Goal: Information Seeking & Learning: Learn about a topic

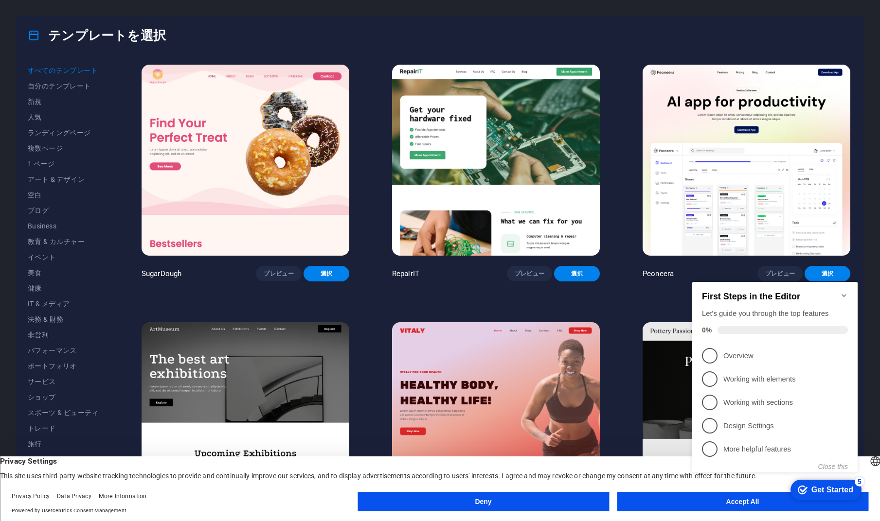
click at [840, 292] on icon "Minimize checklist" at bounding box center [844, 296] width 8 height 8
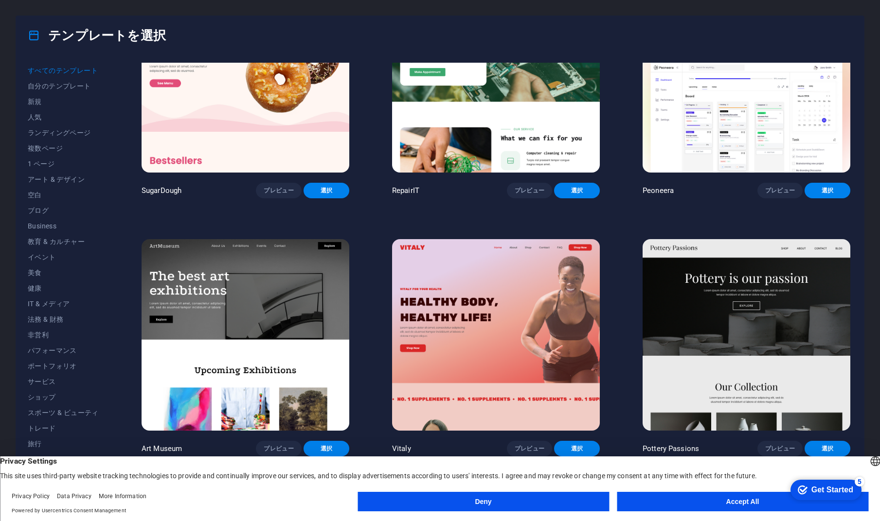
scroll to position [184, 0]
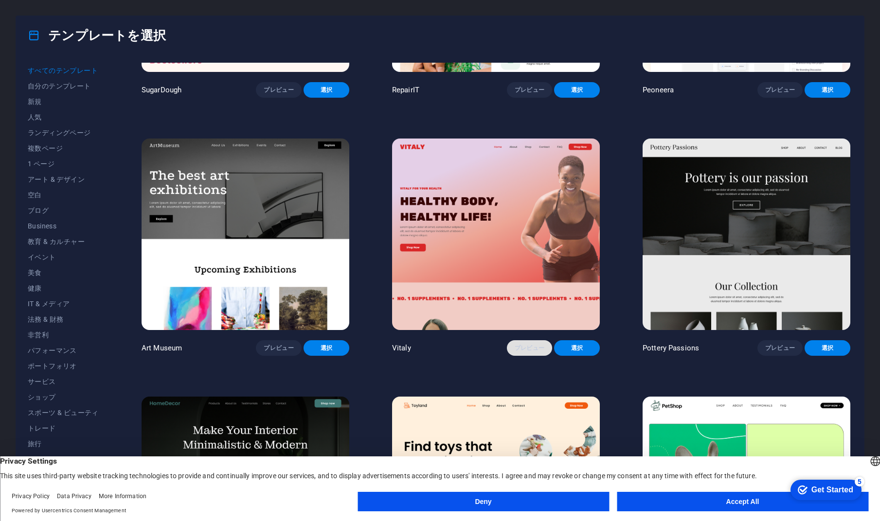
click at [521, 350] on button "プレビュー" at bounding box center [530, 348] width 46 height 16
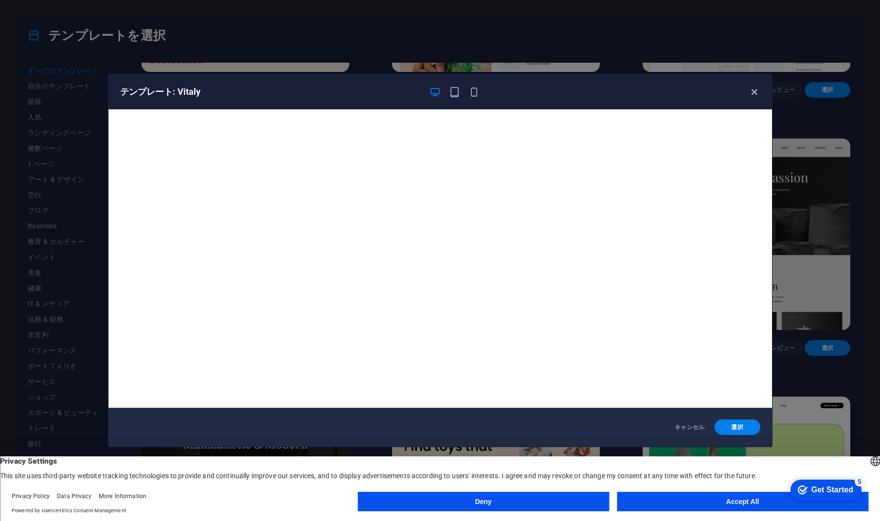
click at [755, 93] on icon "button" at bounding box center [753, 92] width 11 height 11
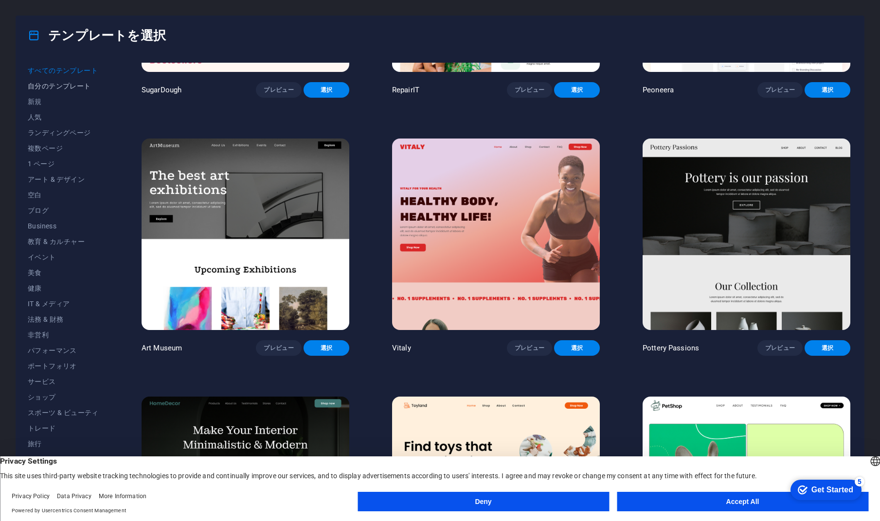
click at [54, 90] on button "自分のテンプレート" at bounding box center [63, 86] width 71 height 16
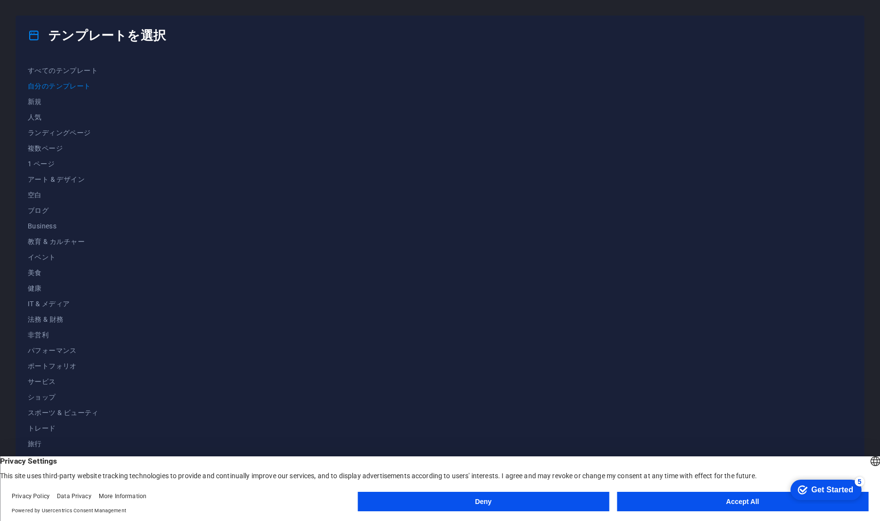
scroll to position [0, 0]
click at [34, 100] on span "新規" at bounding box center [63, 102] width 71 height 8
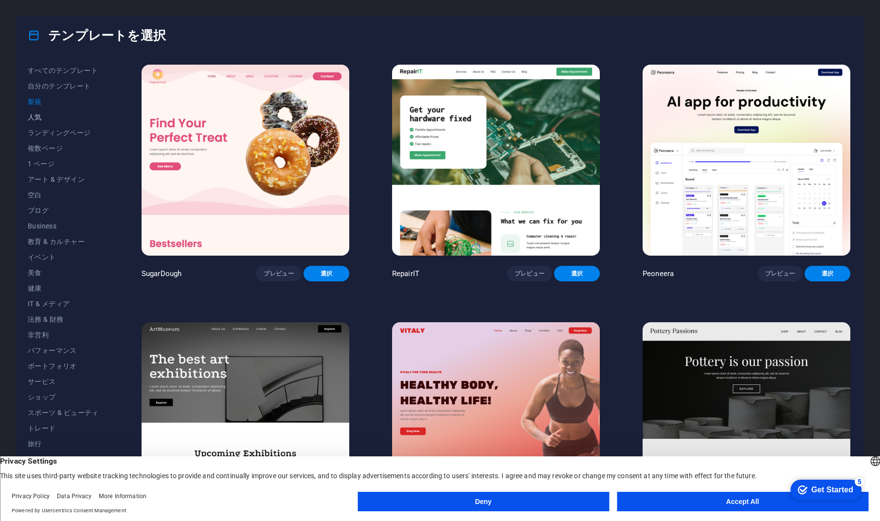
click at [33, 114] on span "人気" at bounding box center [63, 117] width 71 height 8
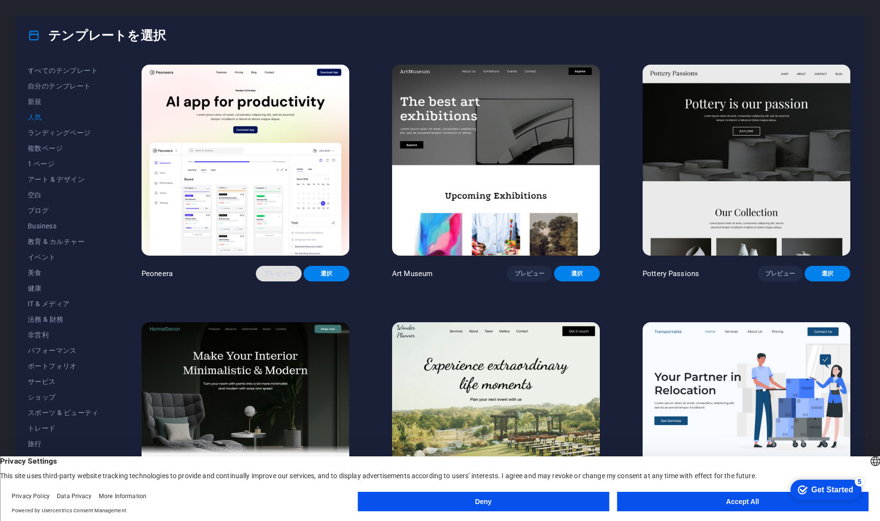
click at [284, 275] on span "プレビュー" at bounding box center [279, 274] width 30 height 8
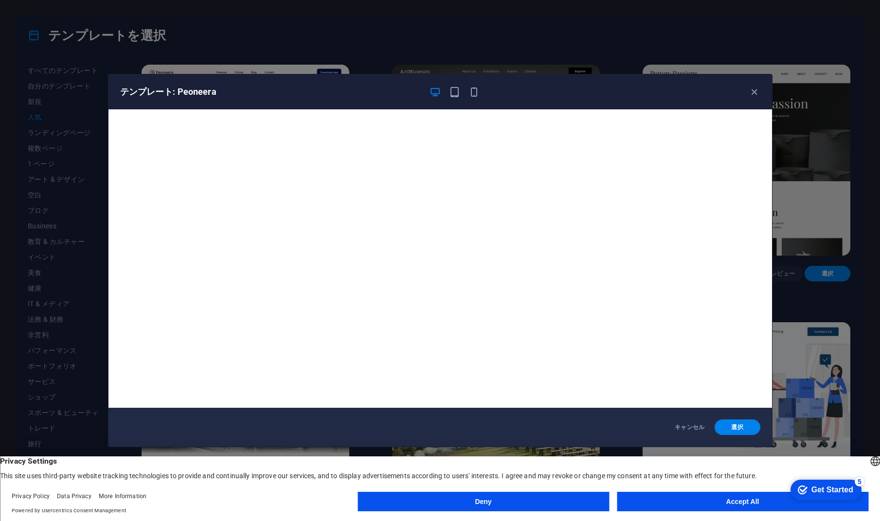
click at [461, 94] on div at bounding box center [454, 92] width 51 height 12
click at [458, 94] on icon "button" at bounding box center [454, 92] width 11 height 11
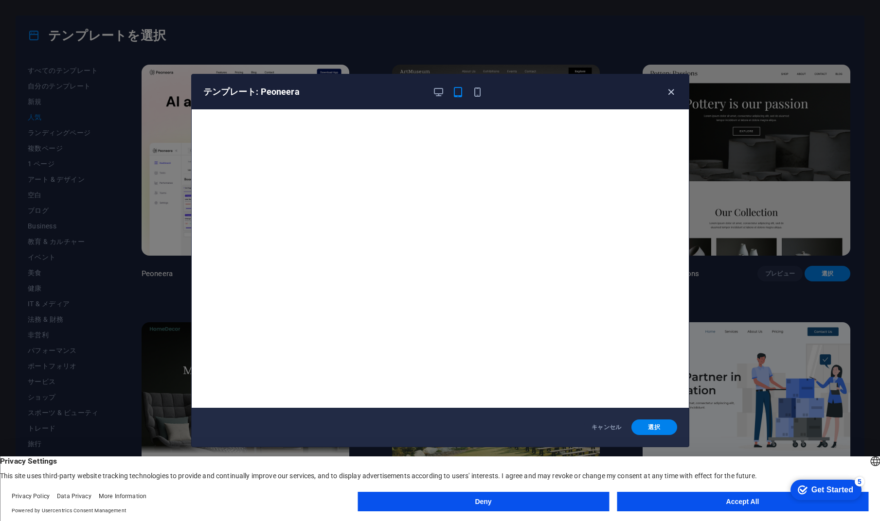
click at [672, 94] on icon "button" at bounding box center [670, 92] width 11 height 11
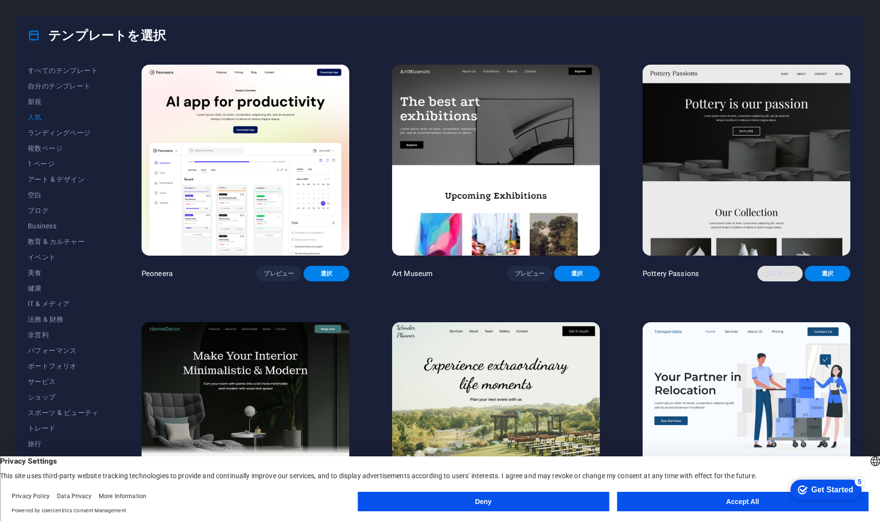
click at [773, 273] on span "プレビュー" at bounding box center [780, 274] width 30 height 8
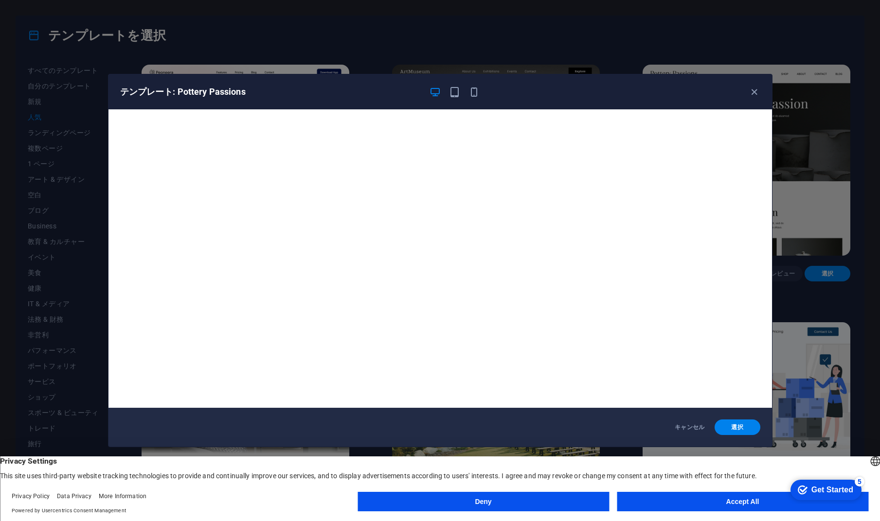
click at [760, 92] on div "テンプレート: Pottery Passions" at bounding box center [439, 91] width 663 height 35
click at [751, 93] on icon "button" at bounding box center [753, 92] width 11 height 11
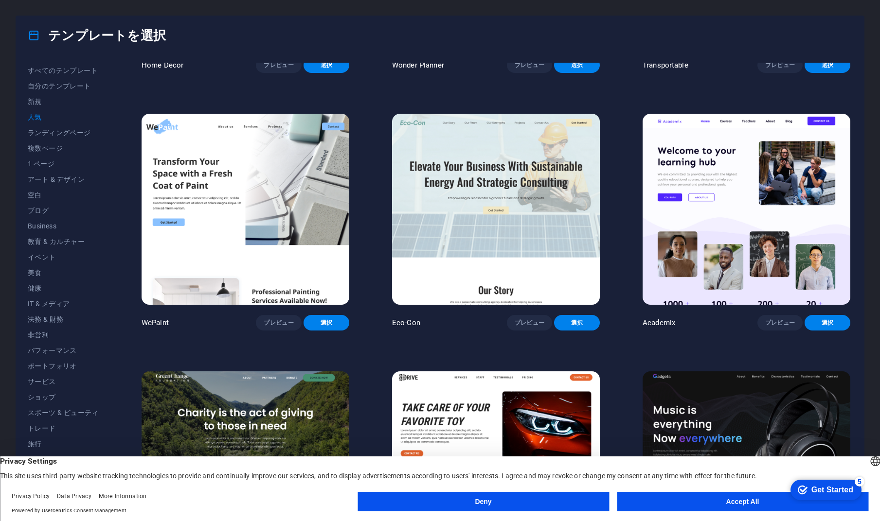
scroll to position [511, 0]
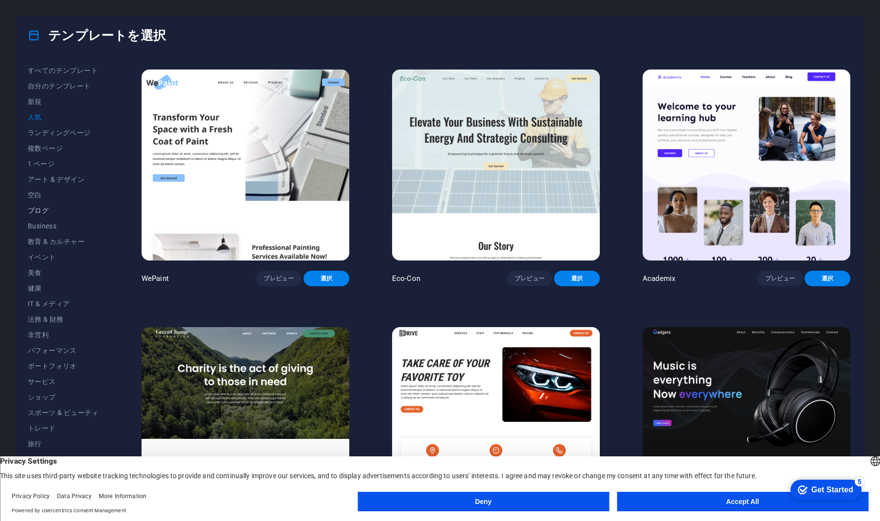
click at [37, 209] on span "ブログ" at bounding box center [63, 211] width 71 height 8
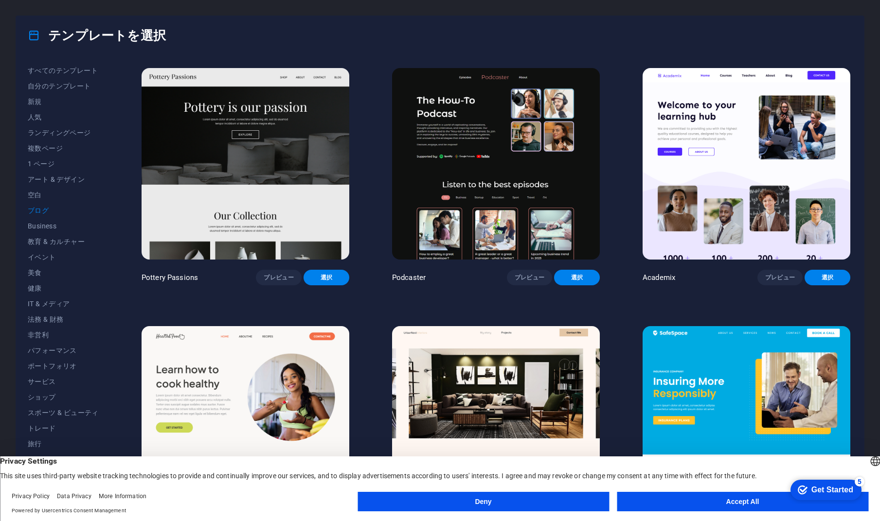
click at [269, 175] on img at bounding box center [246, 163] width 208 height 191
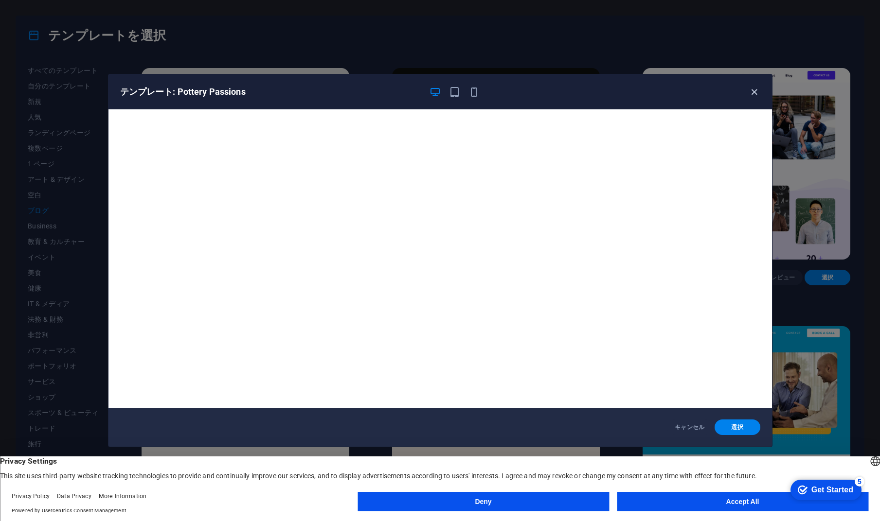
click at [757, 95] on icon "button" at bounding box center [753, 92] width 11 height 11
